Goal: Transaction & Acquisition: Purchase product/service

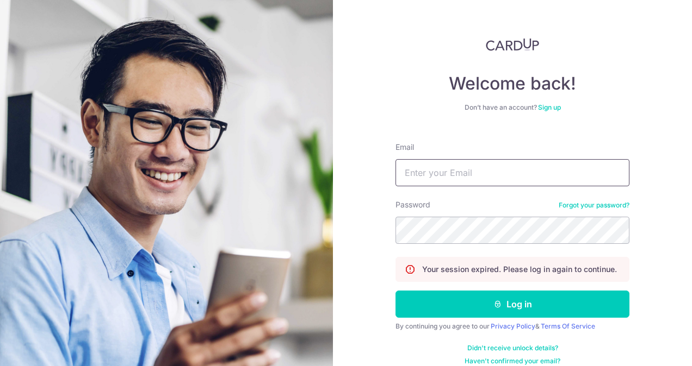
click at [476, 177] on input "Email" at bounding box center [512, 172] width 234 height 27
type input "[EMAIL_ADDRESS][DOMAIN_NAME]"
click at [395, 291] on button "Log in" at bounding box center [512, 304] width 234 height 27
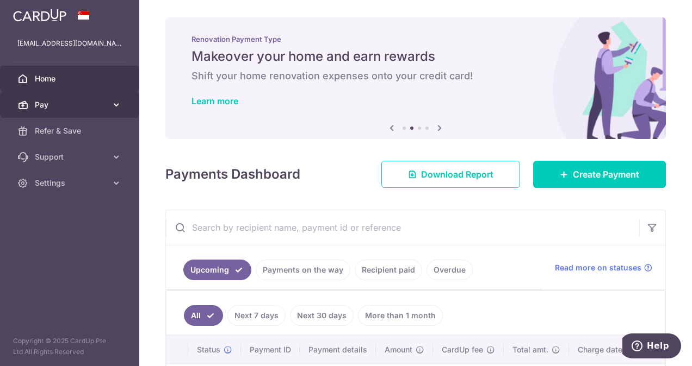
click at [89, 105] on span "Pay" at bounding box center [71, 105] width 72 height 11
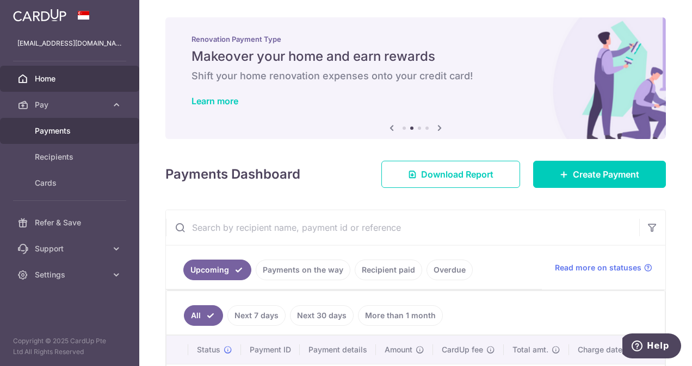
click at [85, 133] on span "Payments" at bounding box center [71, 131] width 72 height 11
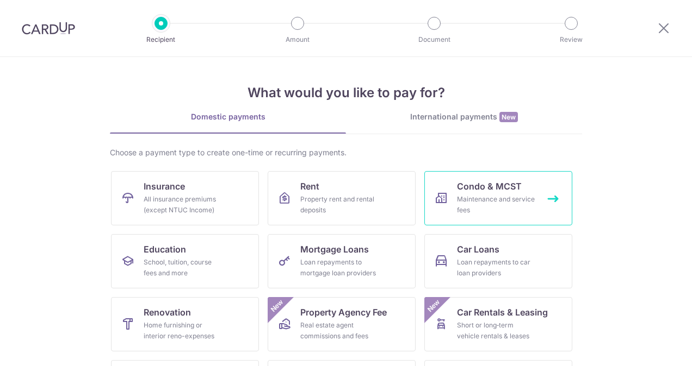
click at [461, 200] on div "Maintenance and service fees" at bounding box center [496, 205] width 78 height 22
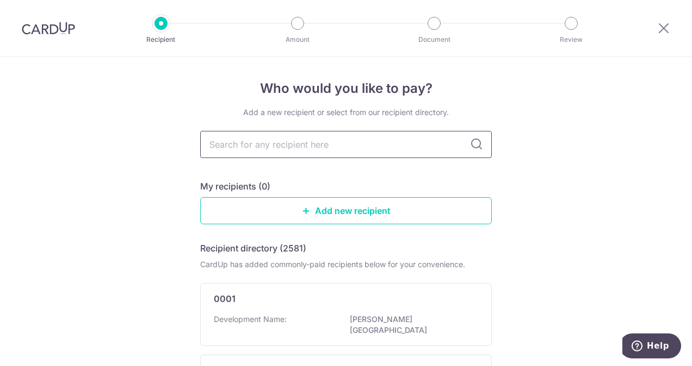
click at [352, 147] on input "text" at bounding box center [345, 144] width 291 height 27
type input "reef"
click at [475, 139] on icon at bounding box center [476, 144] width 13 height 13
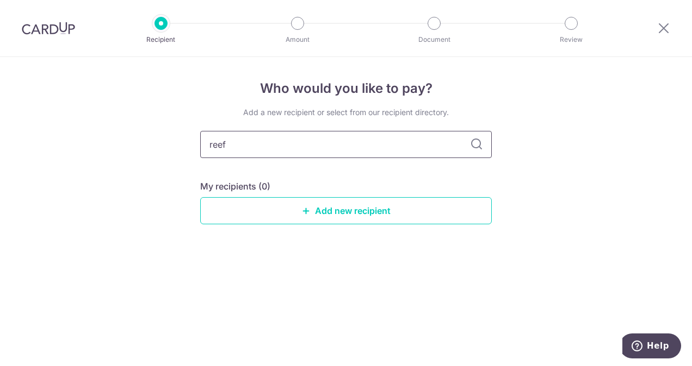
click at [394, 151] on input "reef" at bounding box center [345, 144] width 291 height 27
type input "r"
type input "1"
type input "harbourfront"
click at [481, 138] on div "harbourfront" at bounding box center [345, 144] width 291 height 27
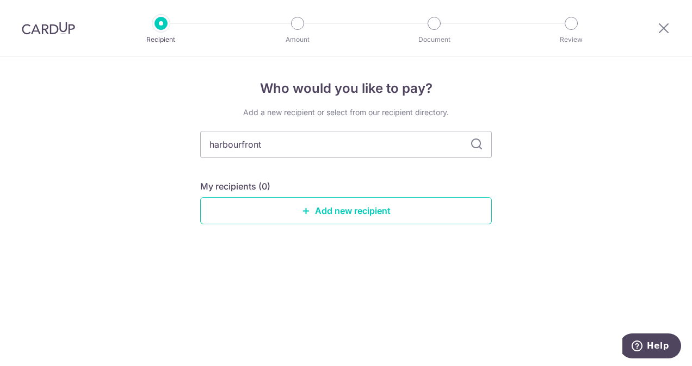
click at [474, 142] on icon at bounding box center [476, 144] width 13 height 13
click at [359, 216] on link "Add new recipient" at bounding box center [345, 210] width 291 height 27
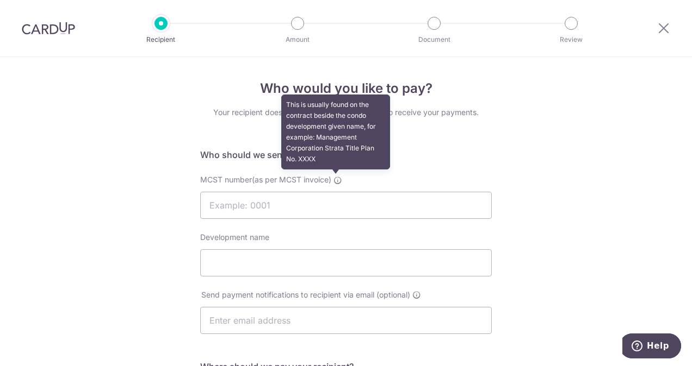
click at [337, 181] on icon at bounding box center [337, 180] width 9 height 9
click at [337, 192] on input "MCST number(as per MCST invoice) This is usually found on the contract beside t…" at bounding box center [345, 205] width 291 height 27
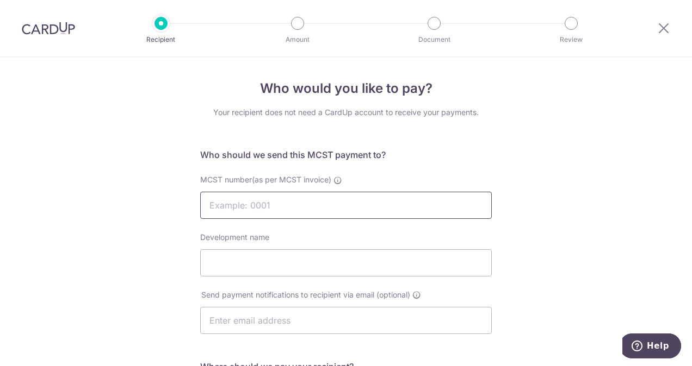
click at [340, 209] on input "MCST number(as per MCST invoice)" at bounding box center [345, 205] width 291 height 27
type input "4935"
type input "The Reef at King's Dock"
click at [323, 331] on input "text" at bounding box center [345, 320] width 291 height 27
type input "[EMAIL_ADDRESS][DOMAIN_NAME]"
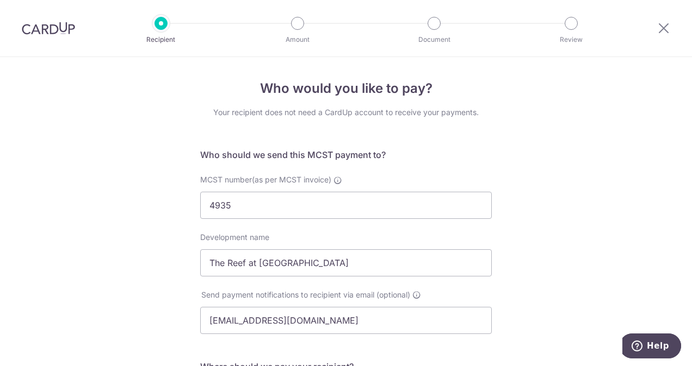
scroll to position [243, 0]
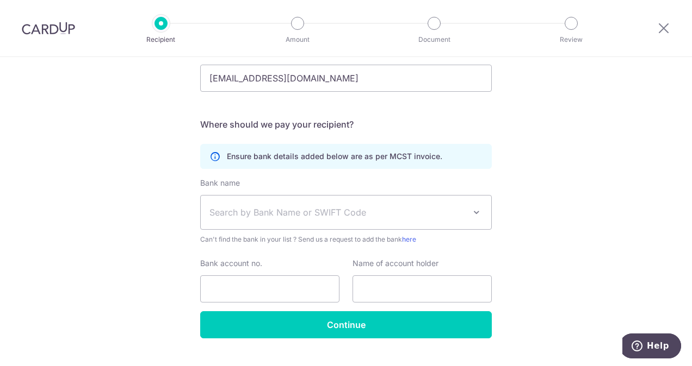
click at [253, 201] on span "Search by Bank Name or SWIFT Code" at bounding box center [346, 213] width 290 height 34
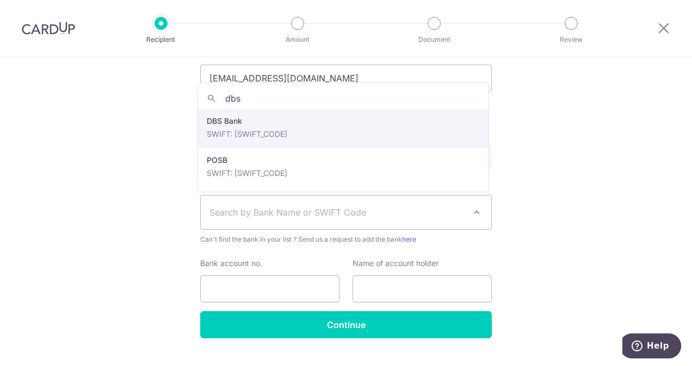
type input "dbs"
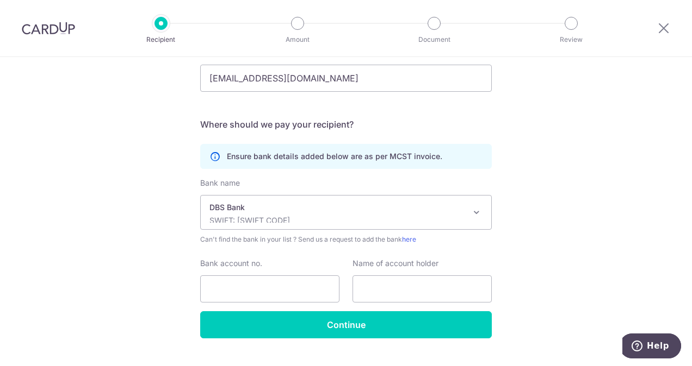
select select "6"
click at [297, 286] on input "Bank account no." at bounding box center [269, 289] width 139 height 27
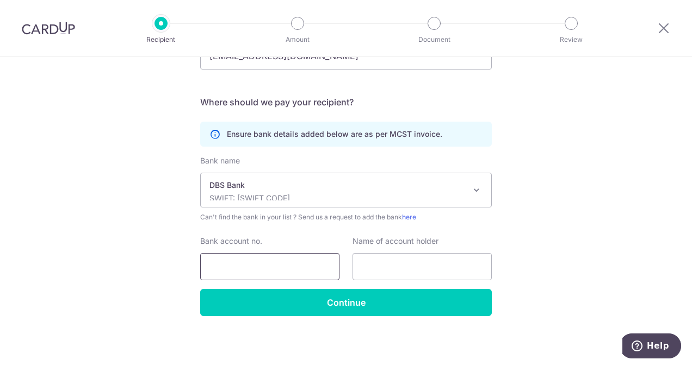
type input "0721163527"
click at [378, 266] on input "text" at bounding box center [421, 266] width 139 height 27
type input "HF THREE PL - REEF MF"
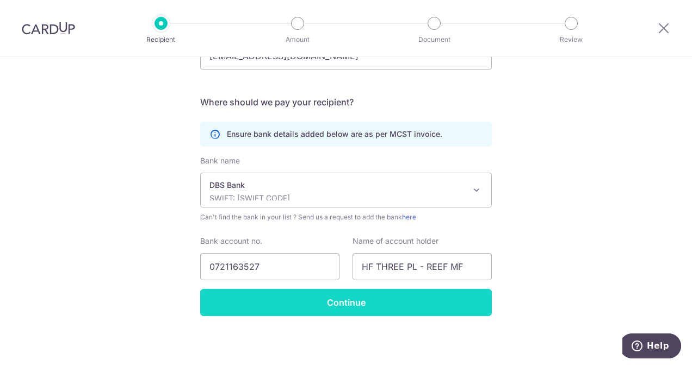
click at [371, 299] on input "Continue" at bounding box center [345, 302] width 291 height 27
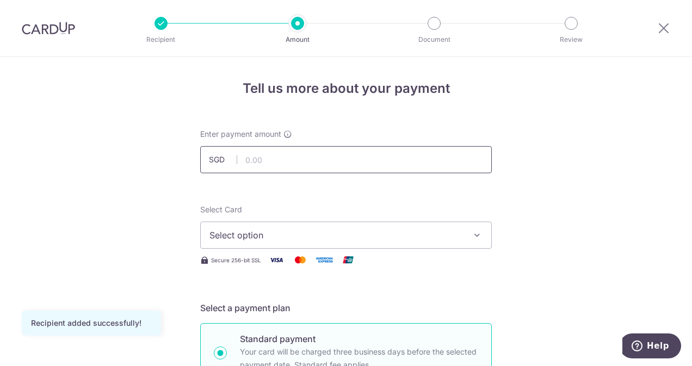
click at [312, 158] on input "text" at bounding box center [345, 159] width 291 height 27
type input "1,608.84"
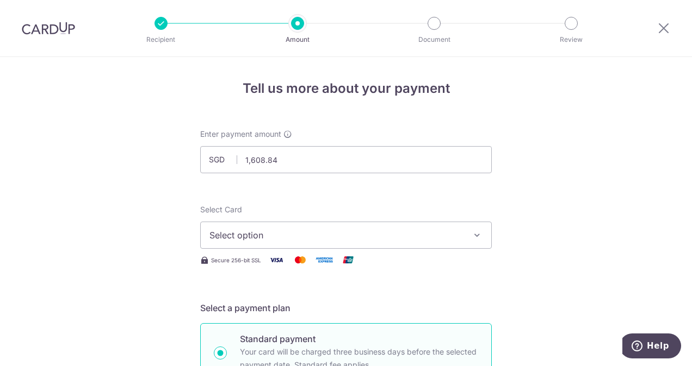
click at [431, 235] on span "Select option" at bounding box center [335, 235] width 253 height 13
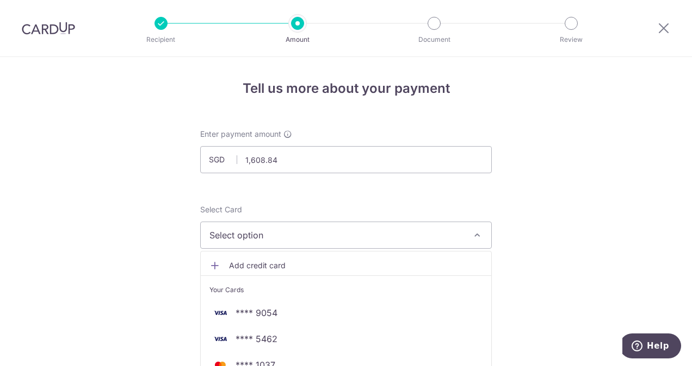
scroll to position [54, 0]
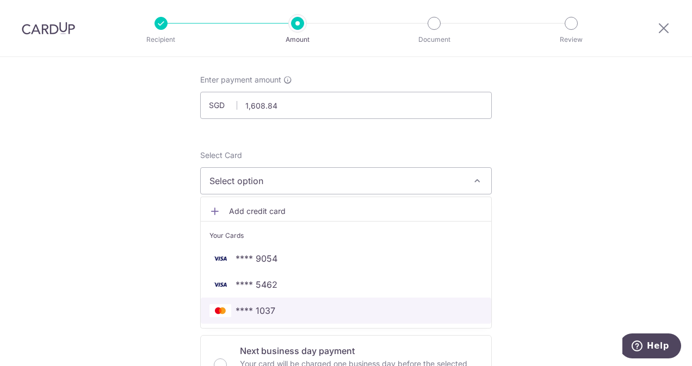
click at [317, 310] on span "**** 1037" at bounding box center [345, 310] width 273 height 13
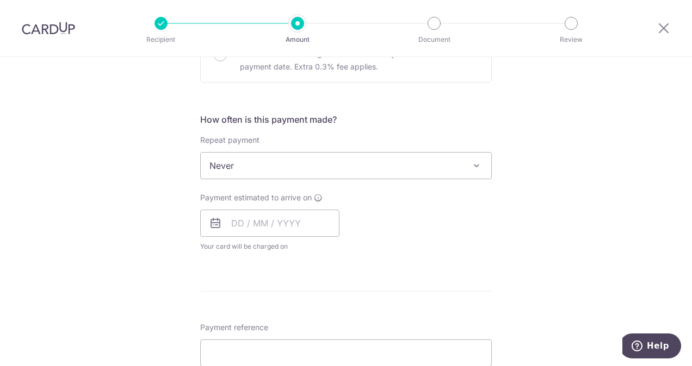
scroll to position [381, 0]
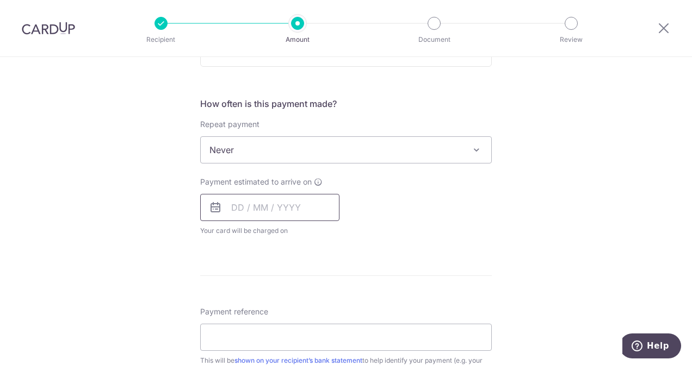
click at [291, 204] on input "text" at bounding box center [269, 207] width 139 height 27
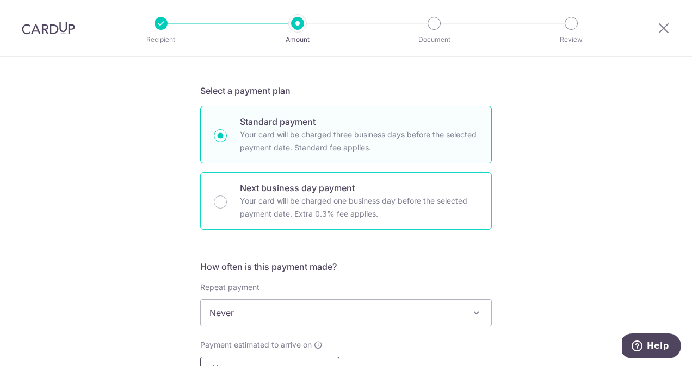
scroll to position [435, 0]
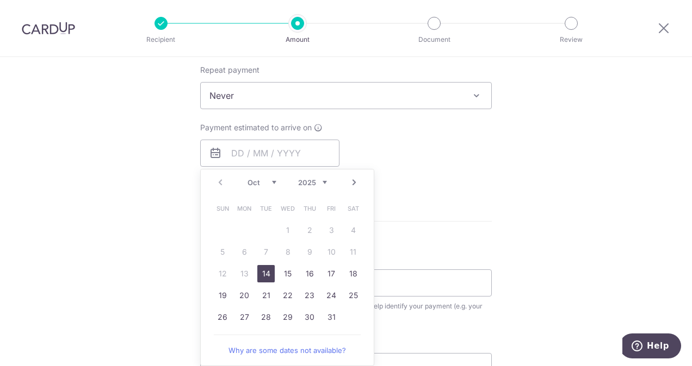
click at [268, 279] on link "14" at bounding box center [265, 273] width 17 height 17
type input "14/10/2025"
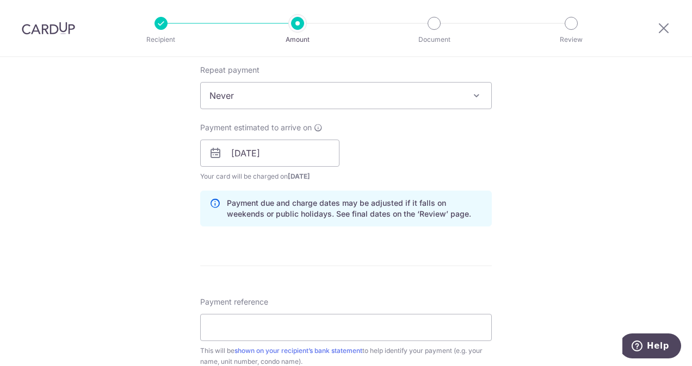
click at [527, 252] on div "Tell us more about your payment Enter payment amount SGD 1,608.84 1608.84 Recip…" at bounding box center [346, 136] width 692 height 1028
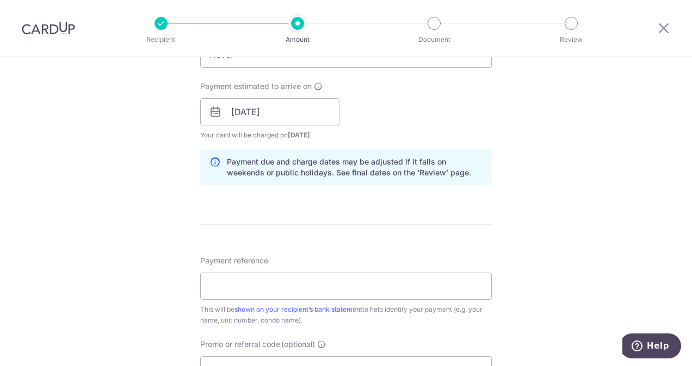
scroll to position [544, 0]
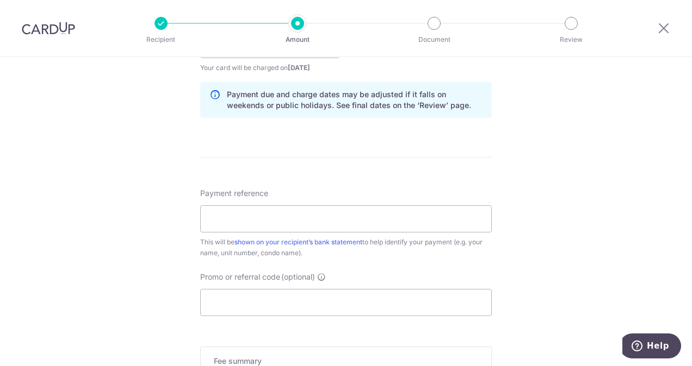
click at [389, 237] on div "This will be shown on your recipient’s bank statement to help identify your pay…" at bounding box center [345, 248] width 291 height 22
click at [388, 227] on input "Payment reference" at bounding box center [345, 219] width 291 height 27
type input "Norman 10 04-15"
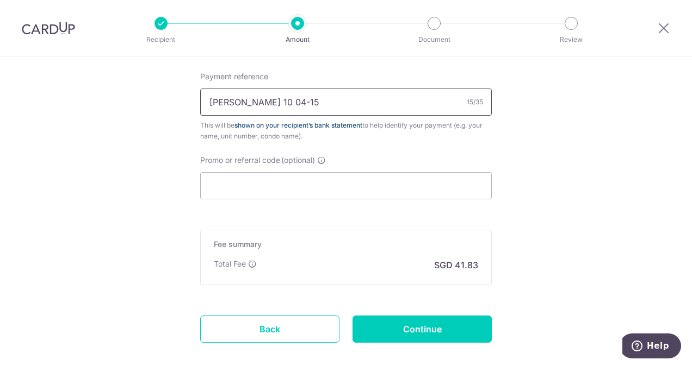
scroll to position [716, 0]
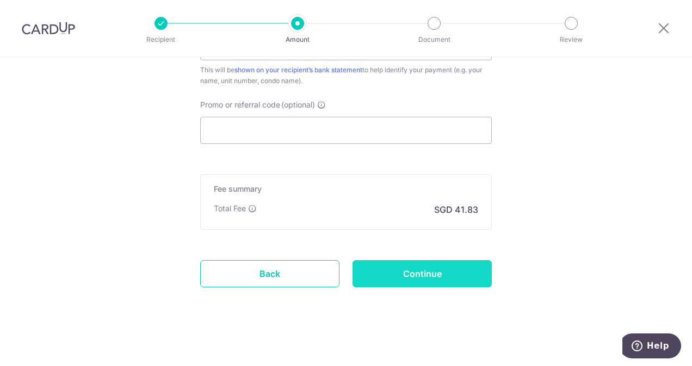
click at [389, 267] on input "Continue" at bounding box center [421, 273] width 139 height 27
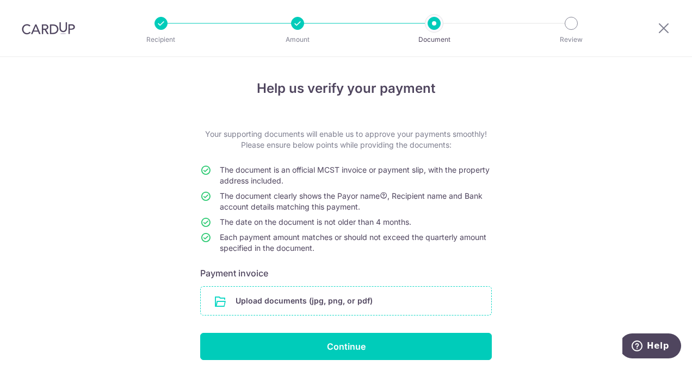
click at [386, 294] on input "file" at bounding box center [346, 301] width 290 height 28
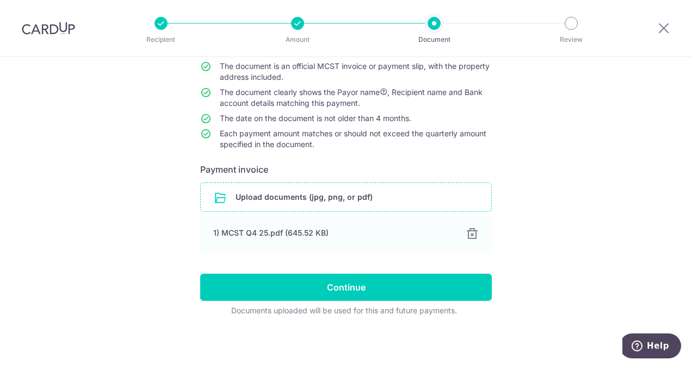
scroll to position [104, 0]
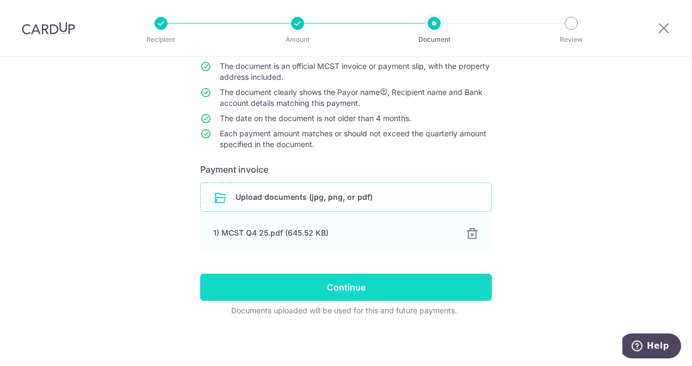
click at [362, 288] on input "Continue" at bounding box center [345, 287] width 291 height 27
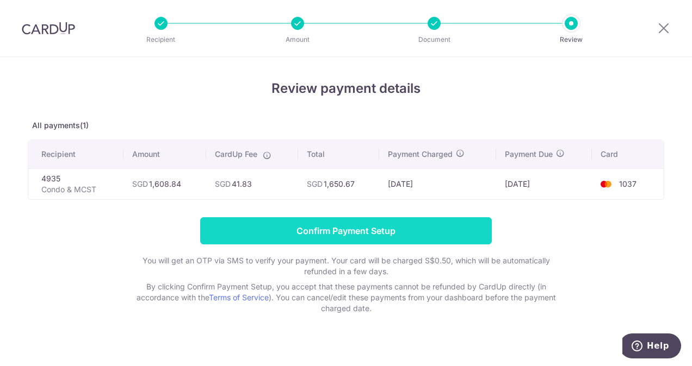
click at [353, 239] on input "Confirm Payment Setup" at bounding box center [345, 230] width 291 height 27
